Goal: Information Seeking & Learning: Learn about a topic

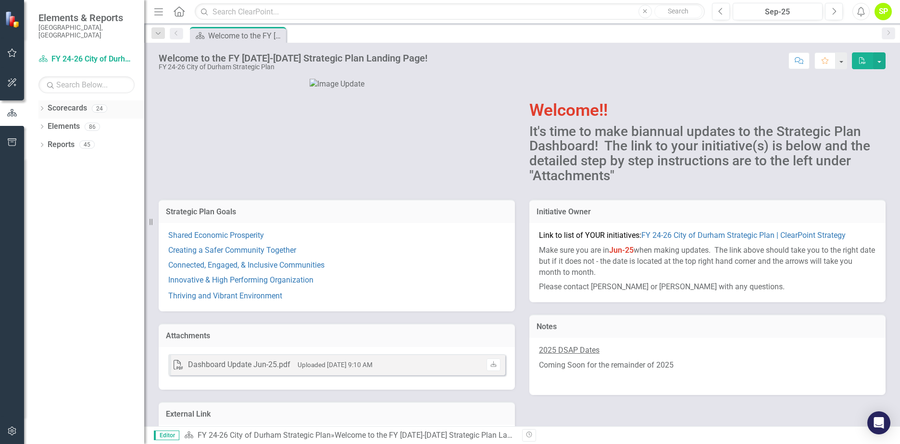
click at [44, 107] on icon "Dropdown" at bounding box center [41, 109] width 7 height 5
click at [50, 123] on icon "Dropdown" at bounding box center [46, 126] width 7 height 6
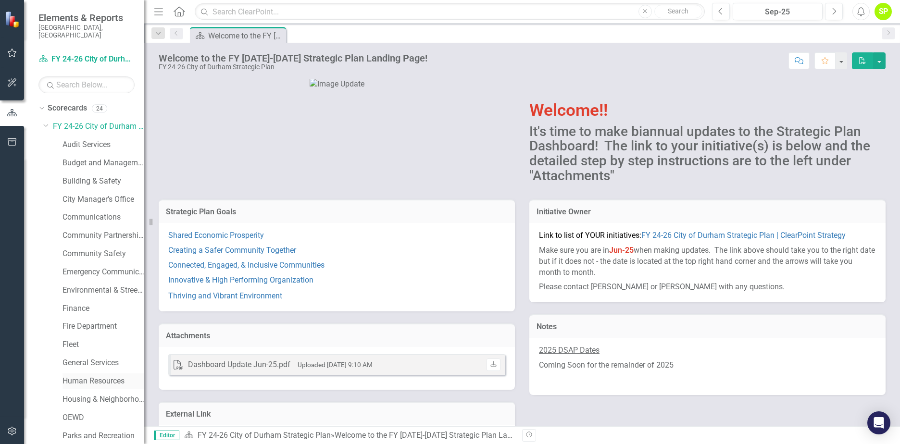
click at [118, 376] on link "Human Resources" at bounding box center [103, 381] width 82 height 11
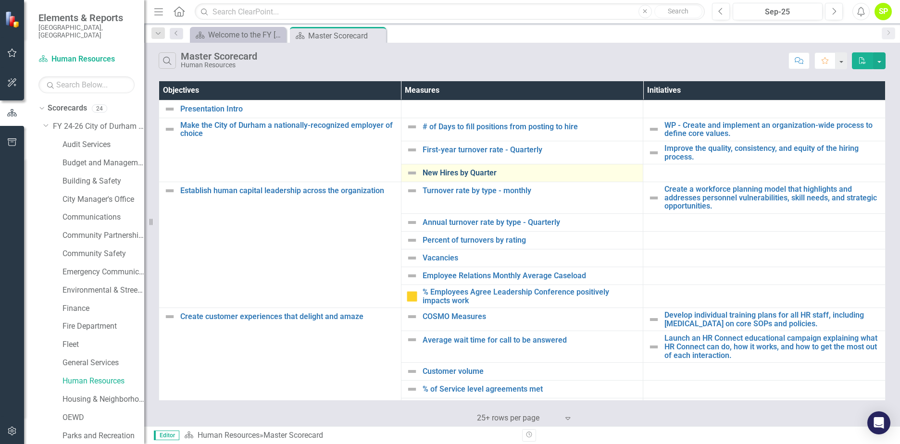
click at [470, 171] on link "New Hires by Quarter" at bounding box center [530, 173] width 216 height 9
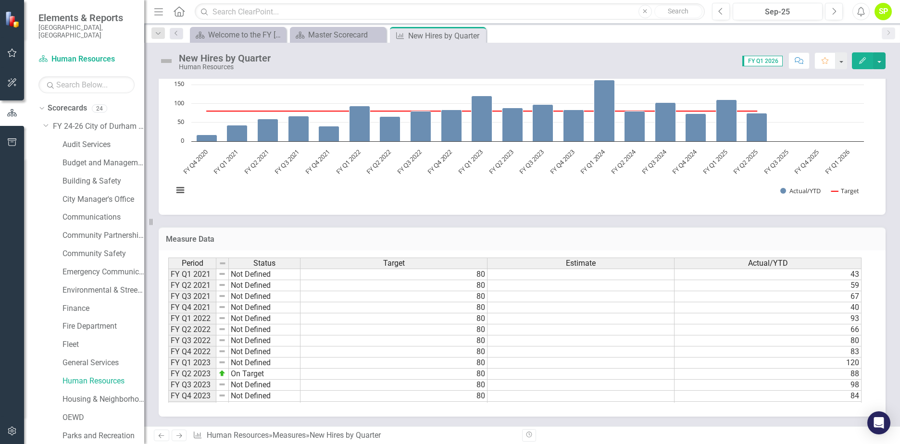
scroll to position [253, 0]
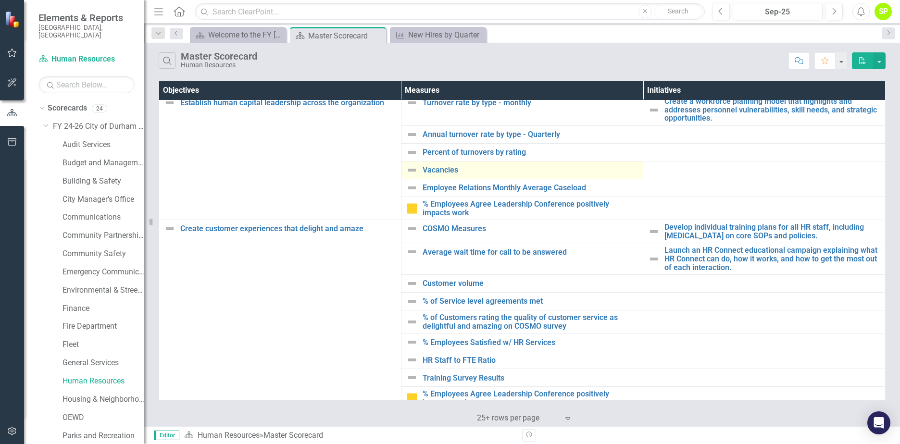
scroll to position [96, 0]
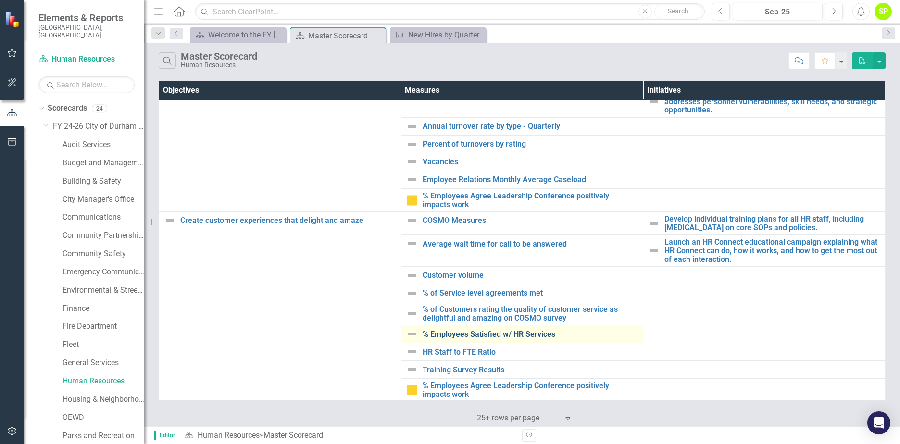
click at [538, 336] on link "% Employees Satisfied w/ HR Services" at bounding box center [530, 334] width 216 height 9
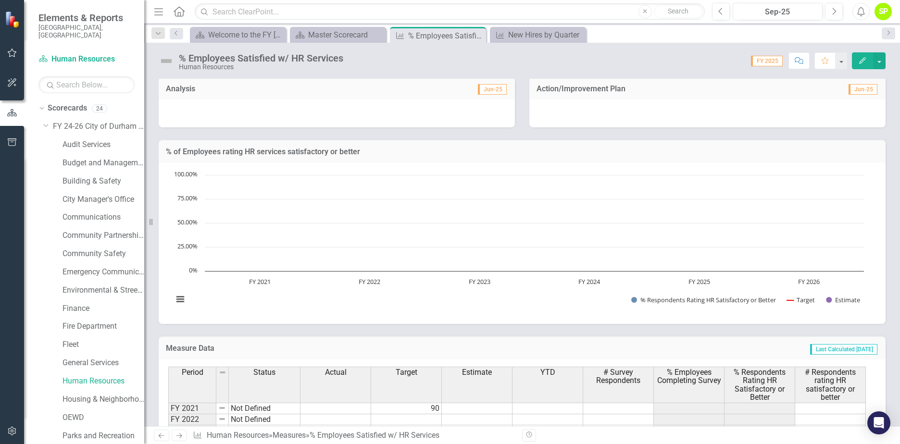
scroll to position [259, 0]
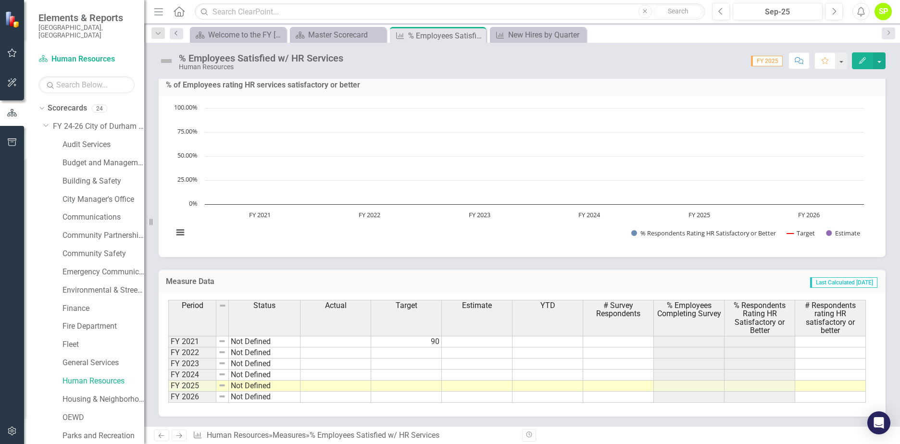
click at [172, 33] on link "Previous" at bounding box center [176, 34] width 13 height 12
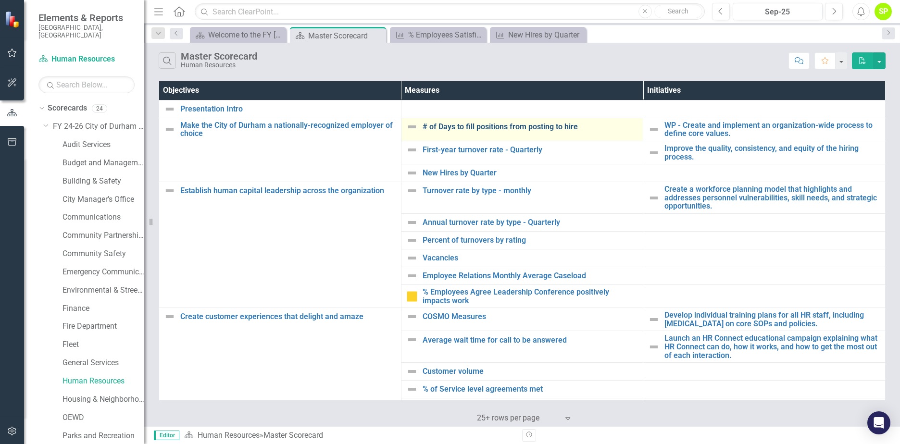
click at [454, 123] on link "# of Days to fill positions from posting to hire" at bounding box center [530, 127] width 216 height 9
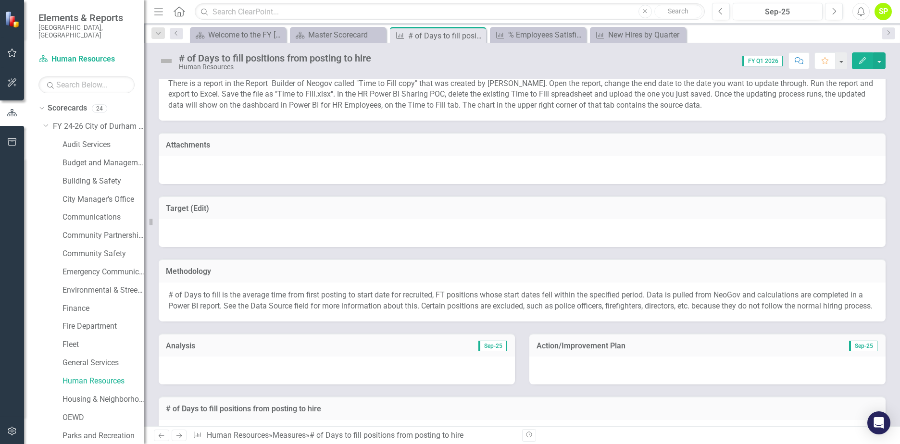
scroll to position [48, 0]
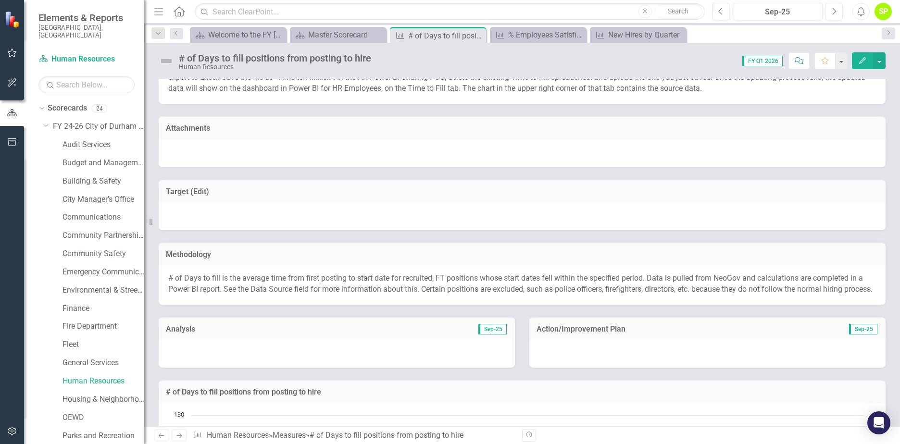
drag, startPoint x: 306, startPoint y: 276, endPoint x: 437, endPoint y: 283, distance: 131.3
click at [397, 281] on p "# of Days to fill is the average time from first posting to start date for recr…" at bounding box center [521, 284] width 707 height 22
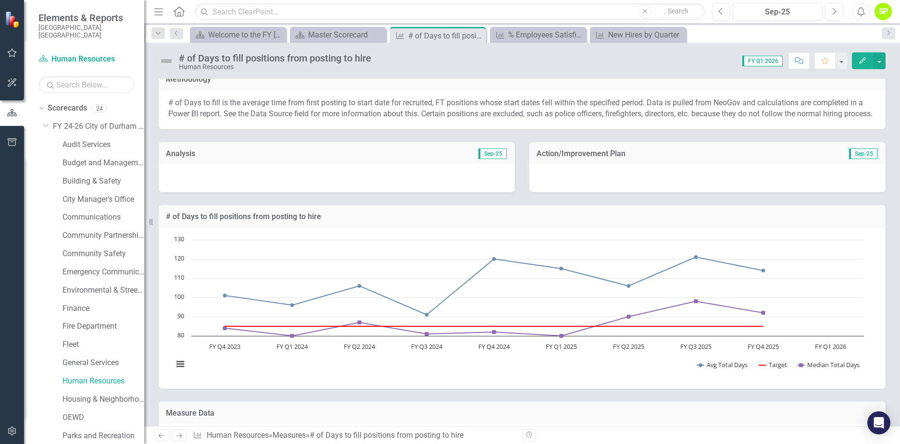
scroll to position [175, 0]
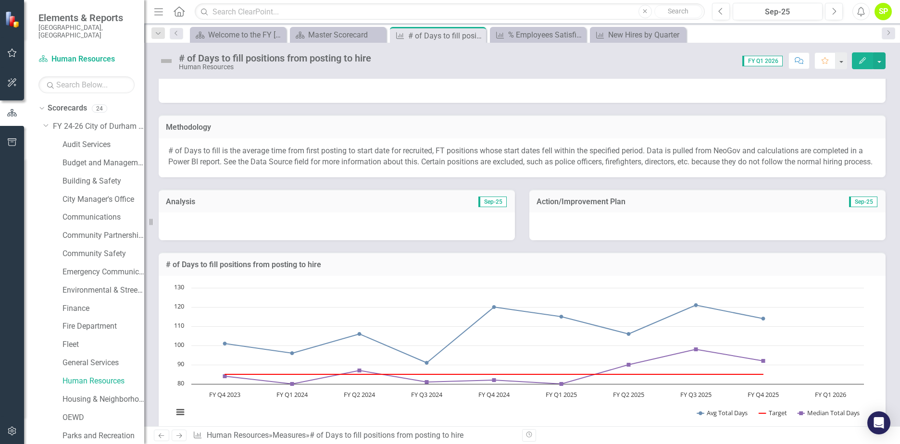
drag, startPoint x: 507, startPoint y: 150, endPoint x: 541, endPoint y: 145, distance: 34.0
click at [541, 145] on div "# of Days to fill is the average time from first posting to start date for recr…" at bounding box center [522, 157] width 727 height 39
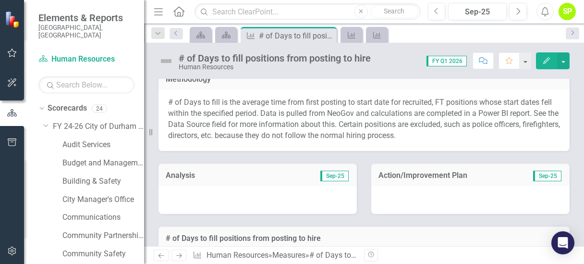
scroll to position [449, 0]
